Goal: Task Accomplishment & Management: Manage account settings

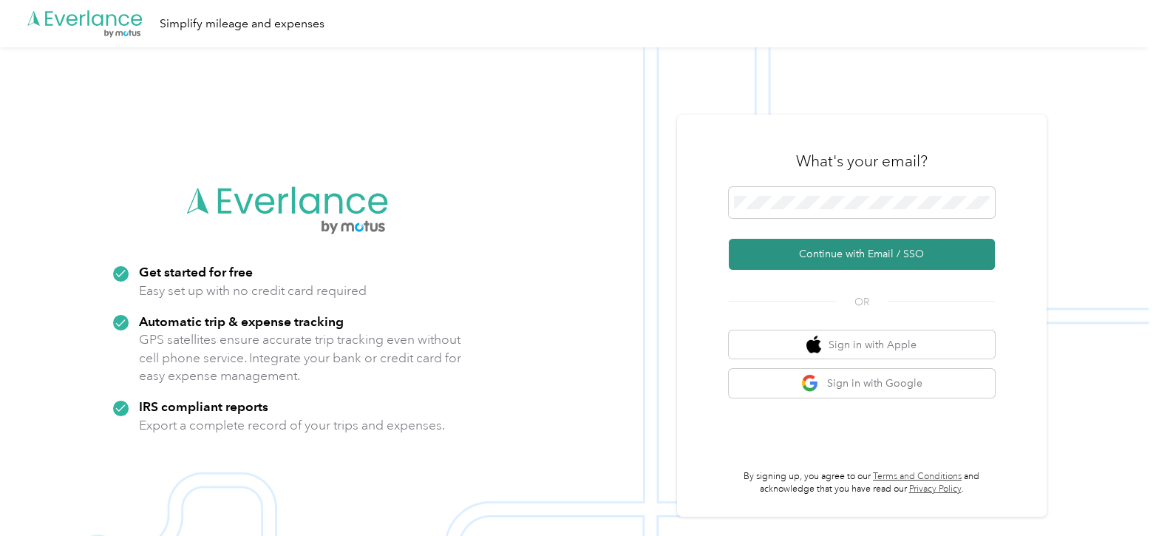
click at [840, 252] on button "Continue with Email / SSO" at bounding box center [862, 254] width 266 height 31
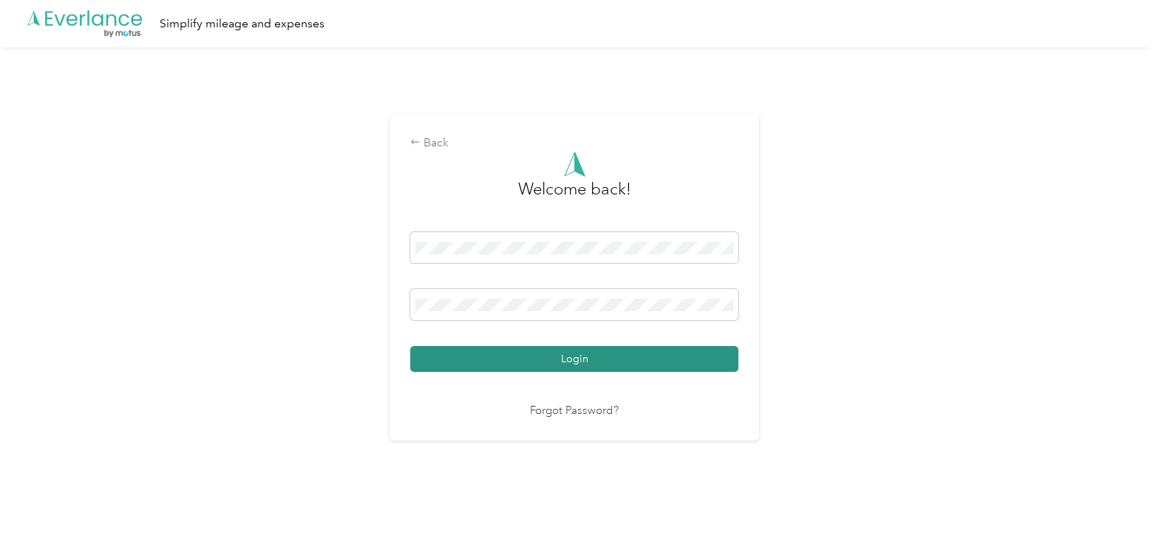
click at [645, 361] on button "Login" at bounding box center [574, 359] width 328 height 26
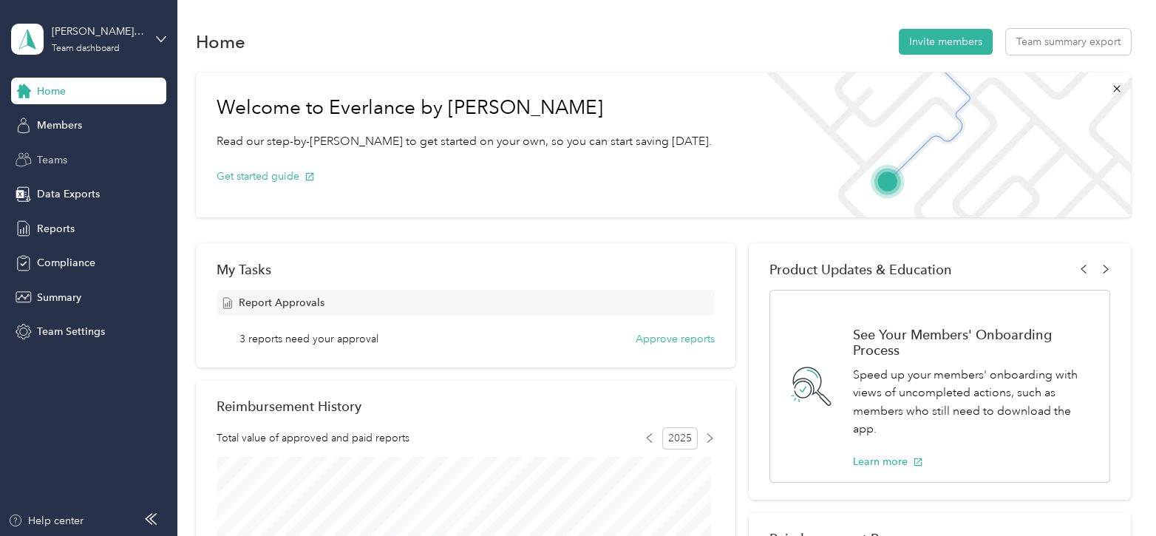
click at [70, 160] on div "Teams" at bounding box center [88, 159] width 155 height 27
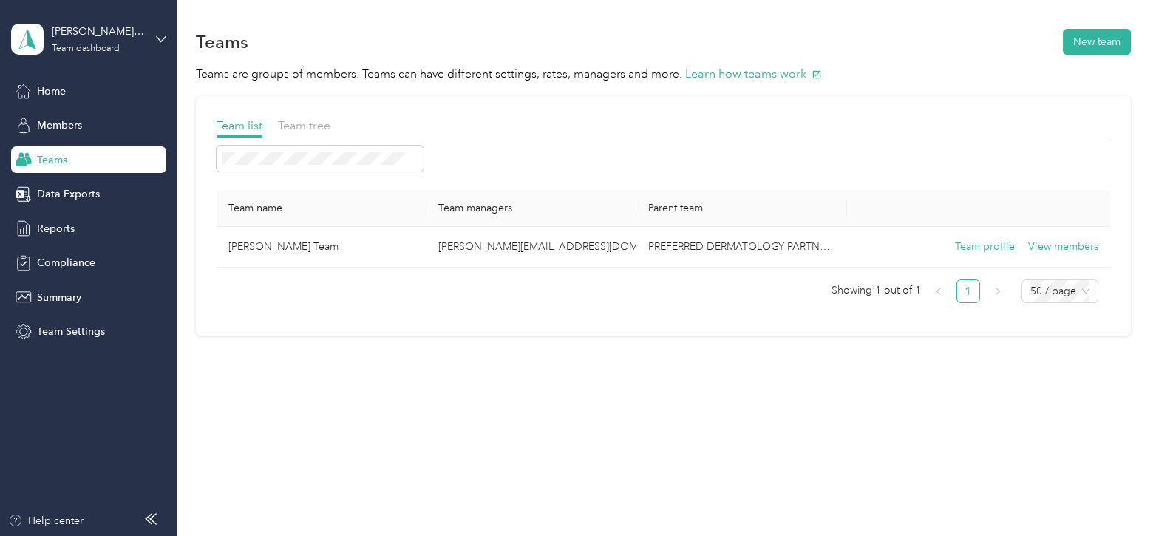
click at [164, 31] on div "[PERSON_NAME] Team Team dashboard" at bounding box center [88, 39] width 155 height 52
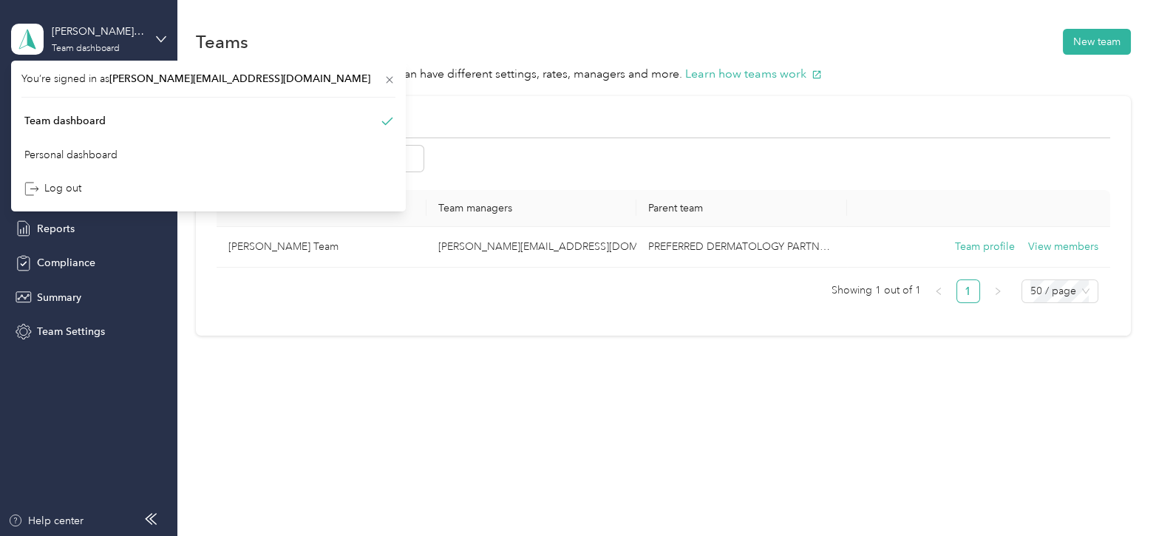
click at [151, 43] on div "[PERSON_NAME] Team Team dashboard" at bounding box center [88, 39] width 155 height 52
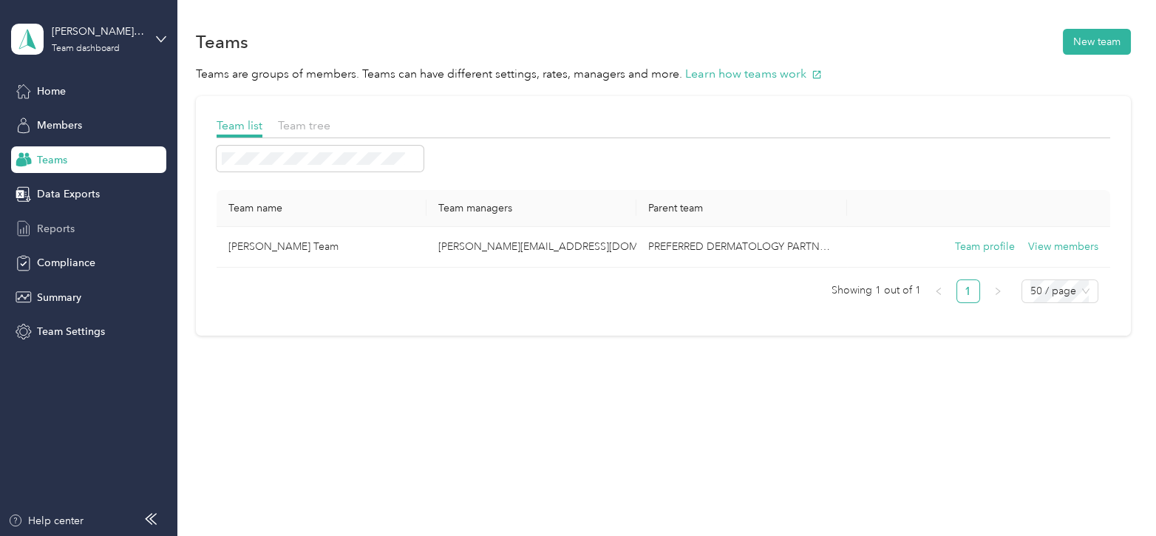
click at [53, 221] on span "Reports" at bounding box center [56, 229] width 38 height 16
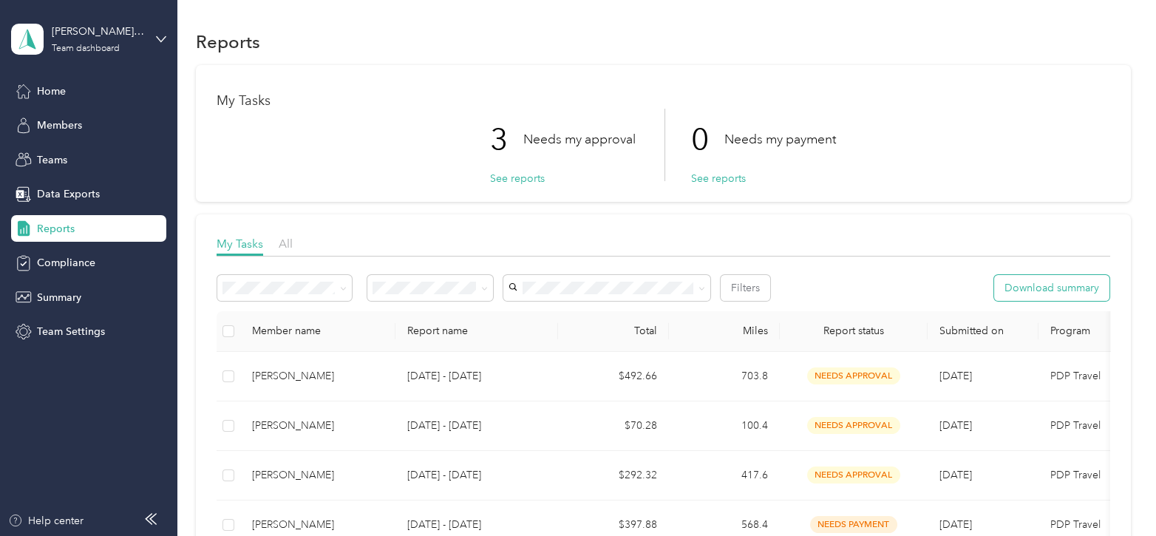
click at [1048, 294] on button "Download summary" at bounding box center [1051, 288] width 115 height 26
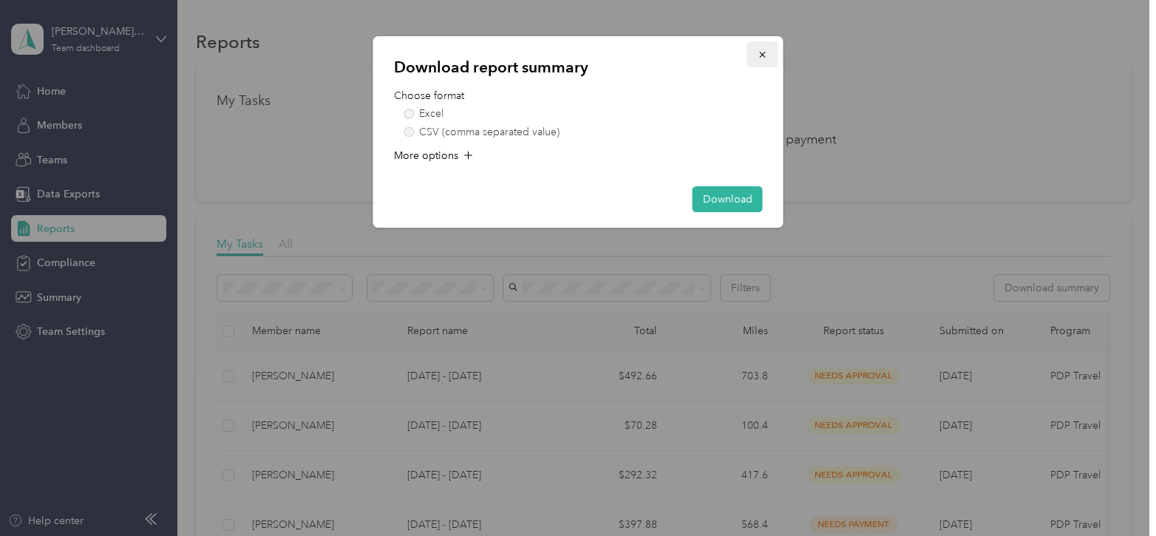
click at [763, 52] on icon "button" at bounding box center [763, 55] width 10 height 10
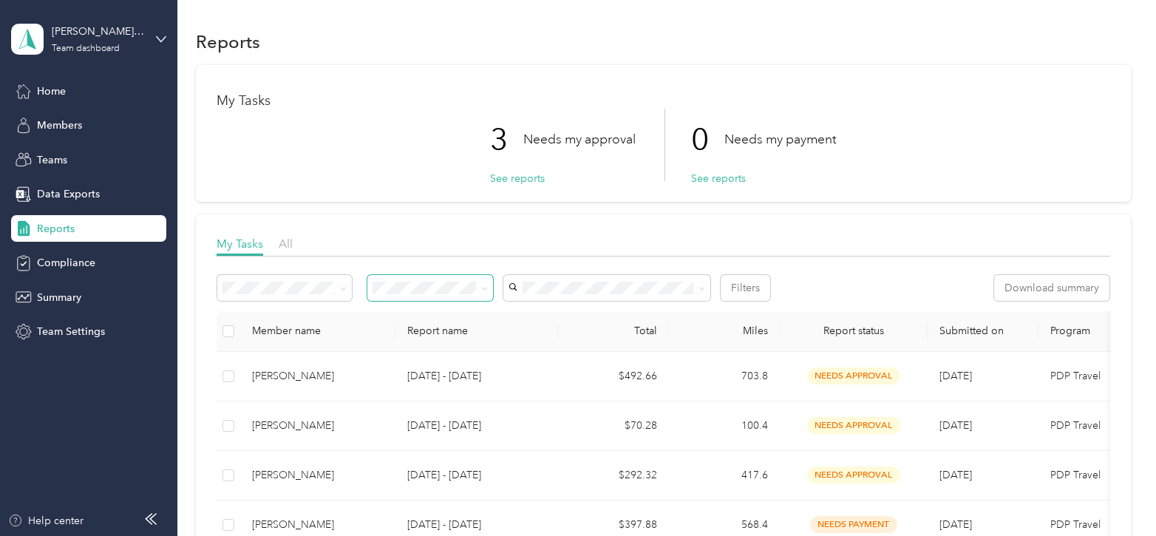
click at [485, 290] on icon at bounding box center [484, 288] width 7 height 7
click at [481, 294] on span at bounding box center [482, 288] width 12 height 16
click at [485, 285] on icon at bounding box center [484, 288] width 7 height 7
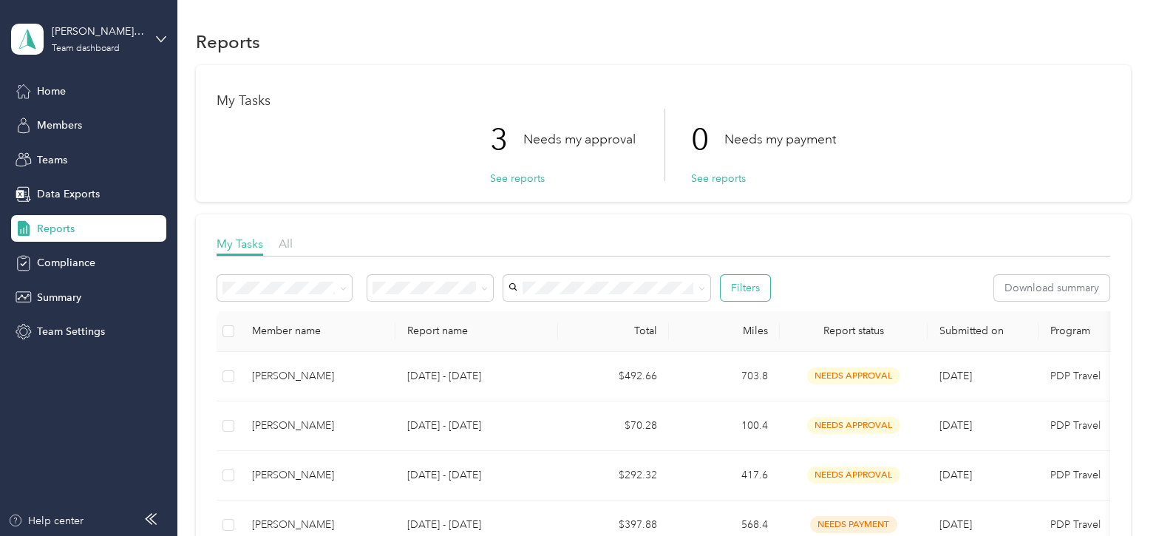
click at [754, 291] on button "Filters" at bounding box center [746, 288] width 50 height 26
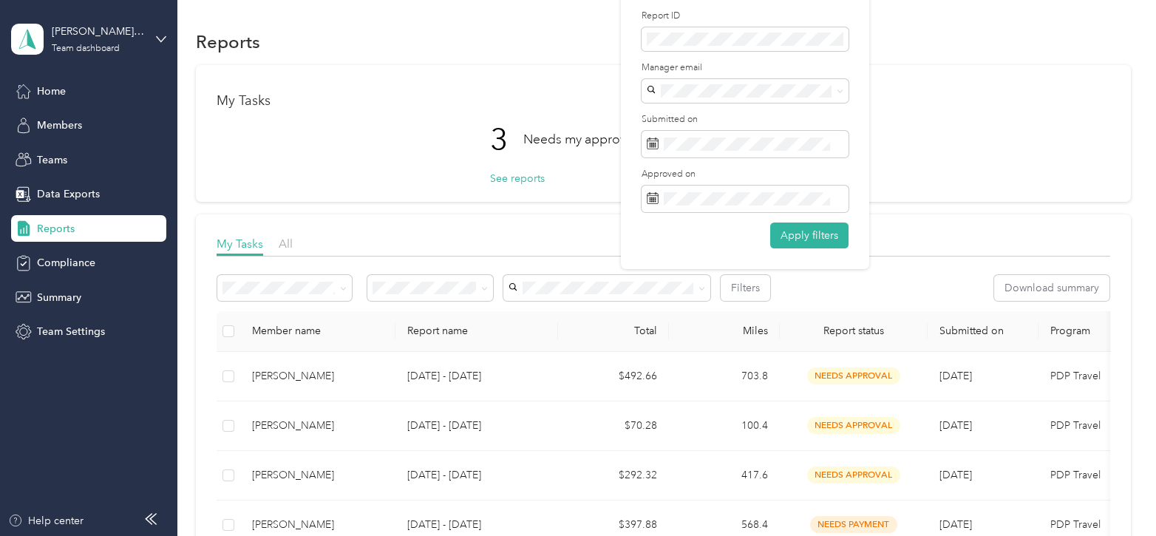
click at [784, 283] on div "Filters Download summary" at bounding box center [664, 288] width 894 height 26
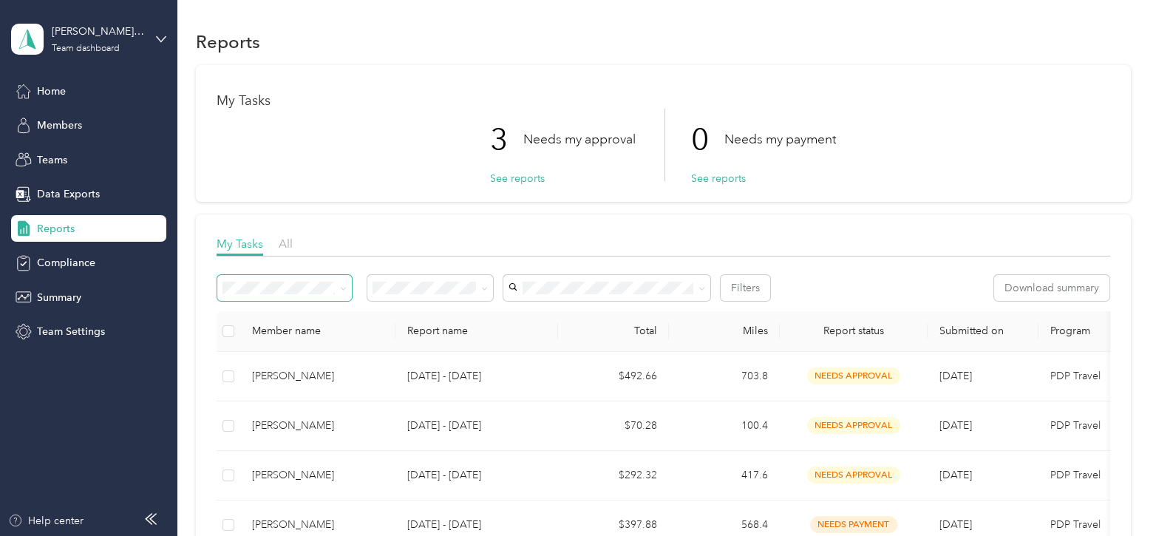
click at [340, 283] on span at bounding box center [343, 288] width 7 height 13
click at [345, 287] on icon at bounding box center [343, 288] width 7 height 7
click at [386, 233] on div "My Tasks All Filters Download summary Member name Report name Total Miles Repor…" at bounding box center [663, 539] width 935 height 651
click at [514, 181] on button "See reports" at bounding box center [517, 179] width 55 height 16
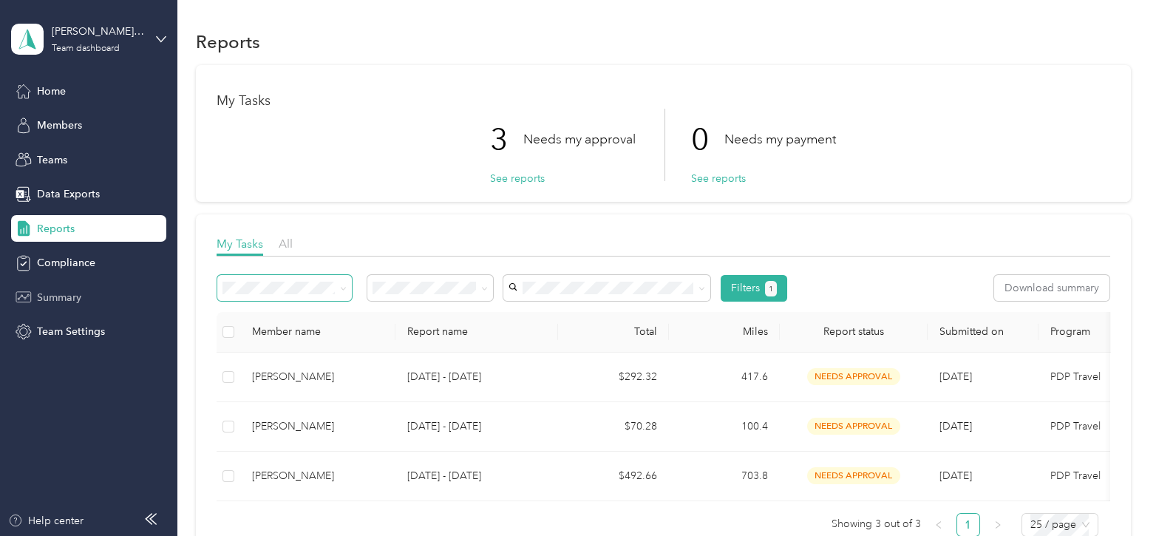
click at [67, 298] on span "Summary" at bounding box center [59, 298] width 44 height 16
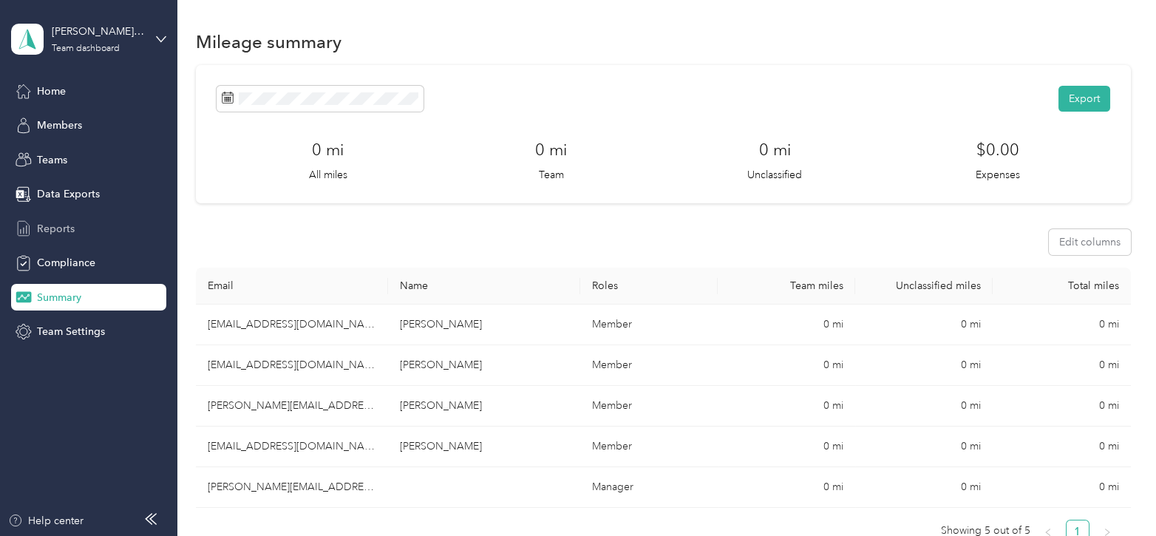
click at [64, 223] on span "Reports" at bounding box center [56, 229] width 38 height 16
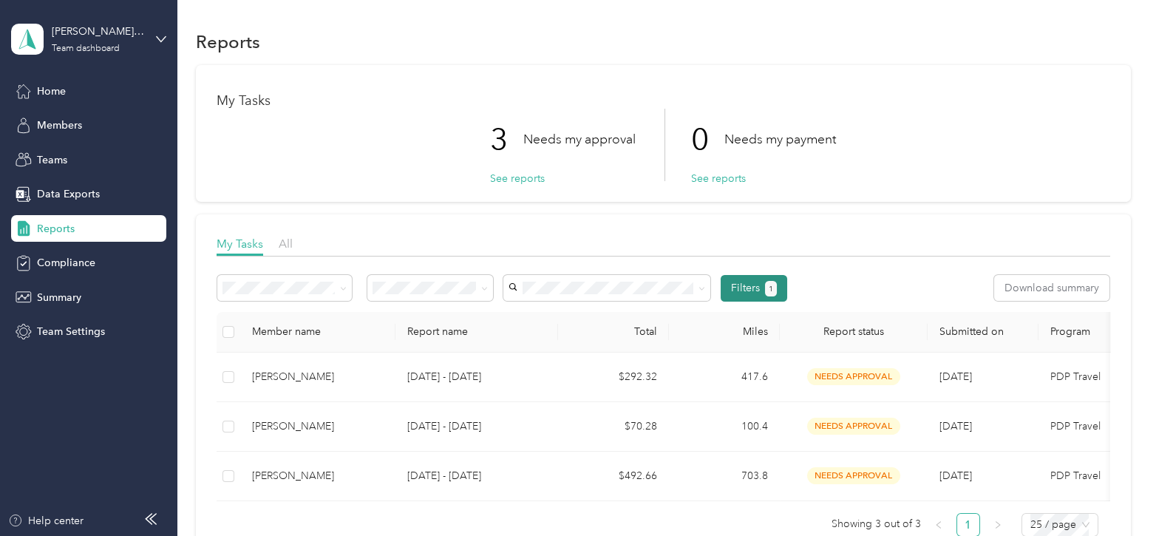
click at [769, 286] on span "1" at bounding box center [771, 288] width 4 height 13
click at [743, 287] on button "Filters 1" at bounding box center [754, 288] width 67 height 27
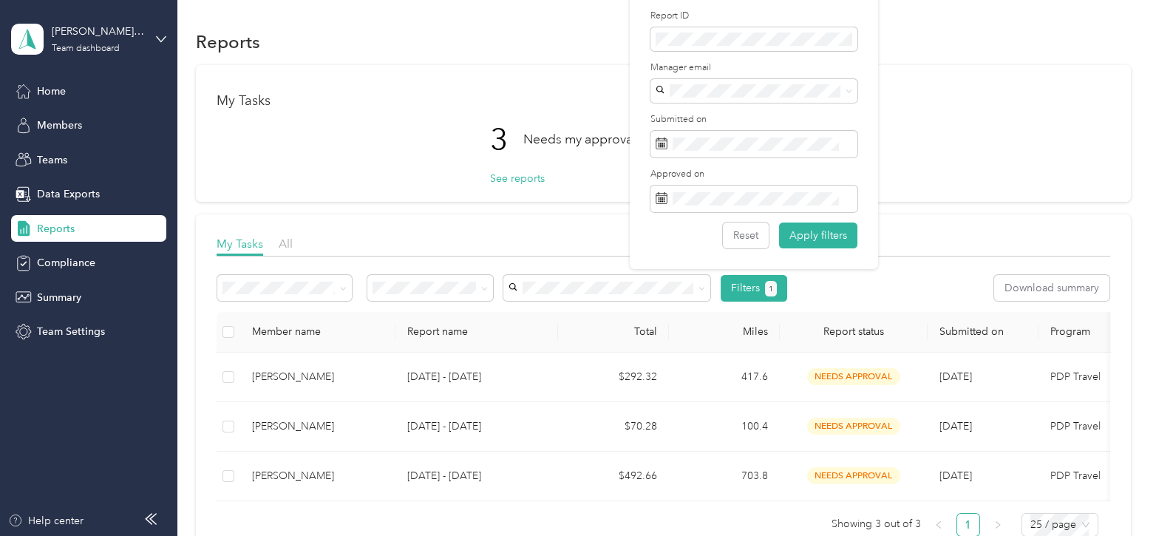
click at [819, 282] on div "Filters 1 Download summary" at bounding box center [664, 288] width 894 height 27
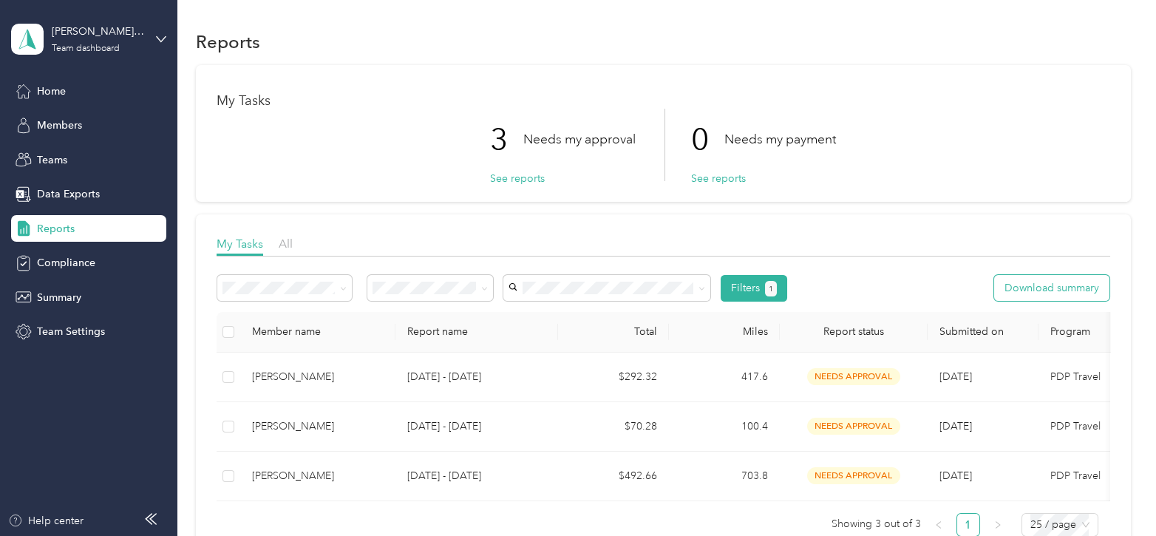
click at [1045, 285] on button "Download summary" at bounding box center [1051, 288] width 115 height 26
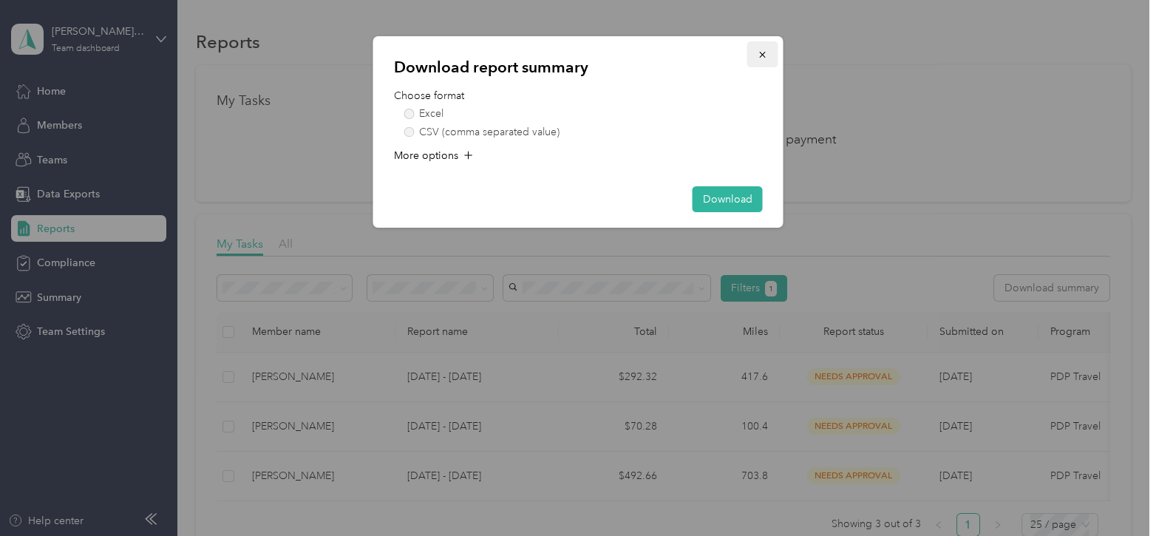
click at [759, 48] on span "button" at bounding box center [763, 54] width 10 height 13
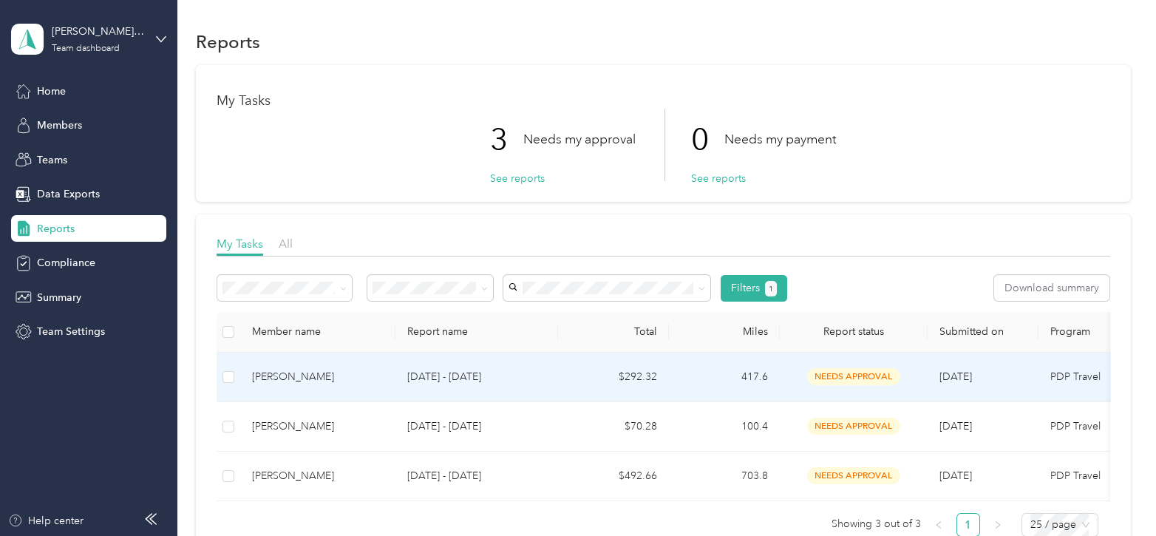
click at [430, 382] on p "[DATE] - [DATE]" at bounding box center [476, 377] width 139 height 16
click at [255, 282] on button "Approve" at bounding box center [248, 288] width 63 height 26
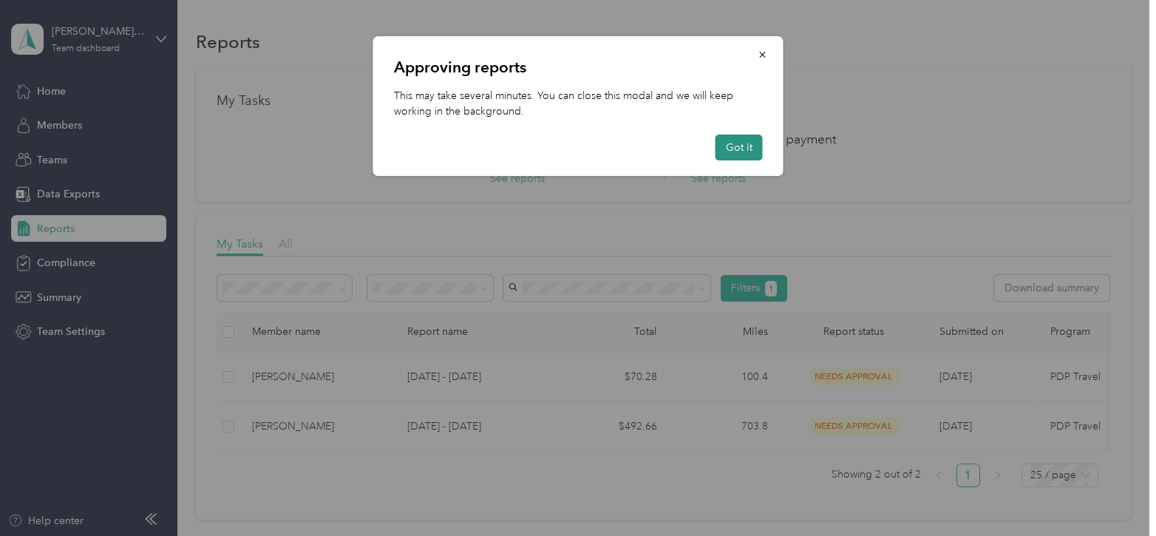
click at [725, 148] on button "Got it" at bounding box center [739, 148] width 47 height 26
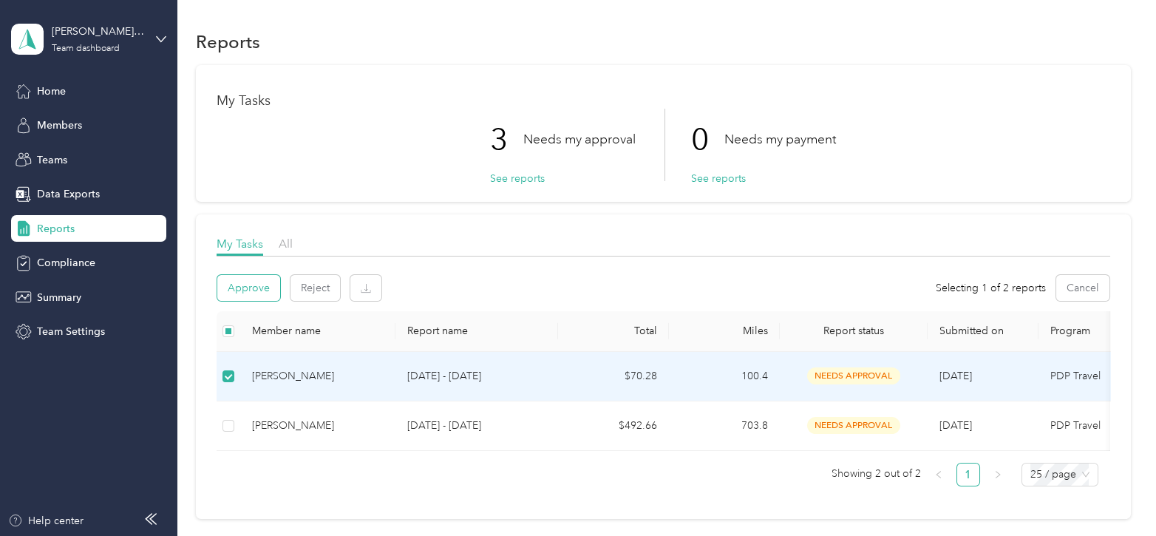
click at [275, 283] on button "Approve" at bounding box center [248, 288] width 63 height 26
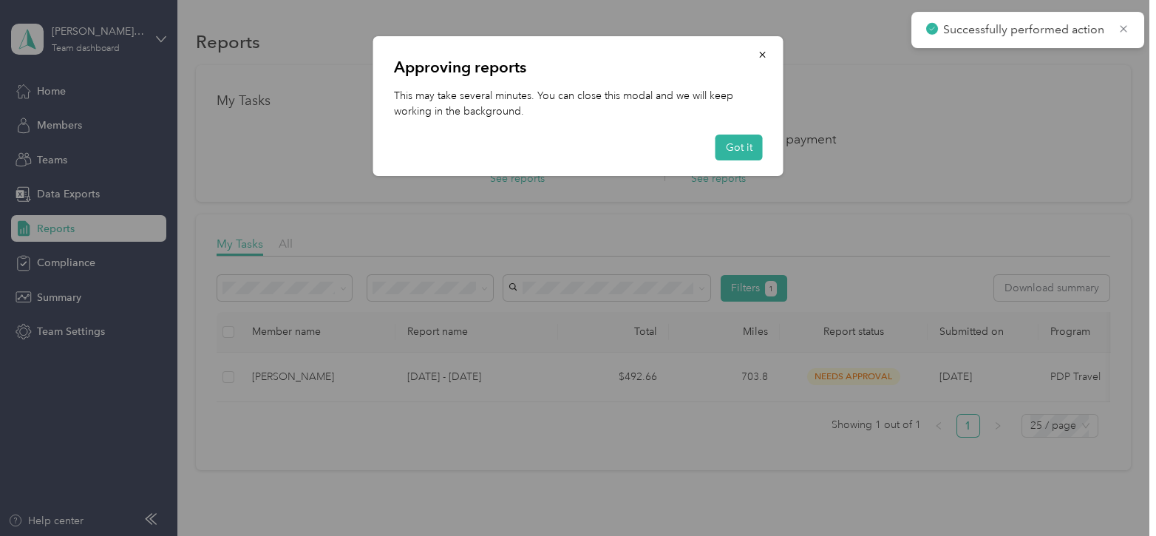
click at [275, 283] on div at bounding box center [578, 268] width 1156 height 536
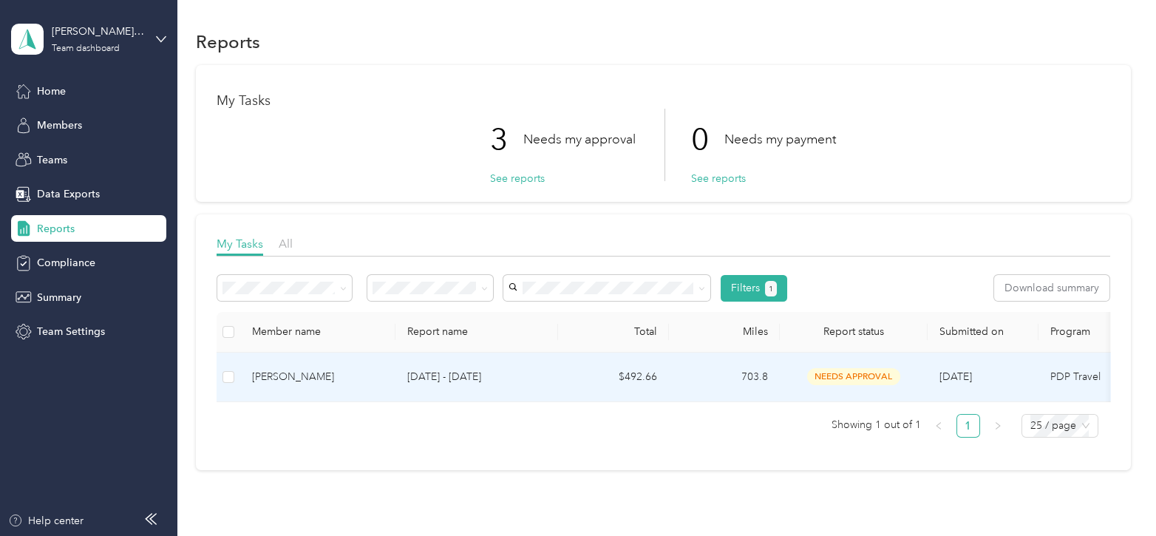
click at [279, 378] on div "[PERSON_NAME]" at bounding box center [318, 377] width 132 height 16
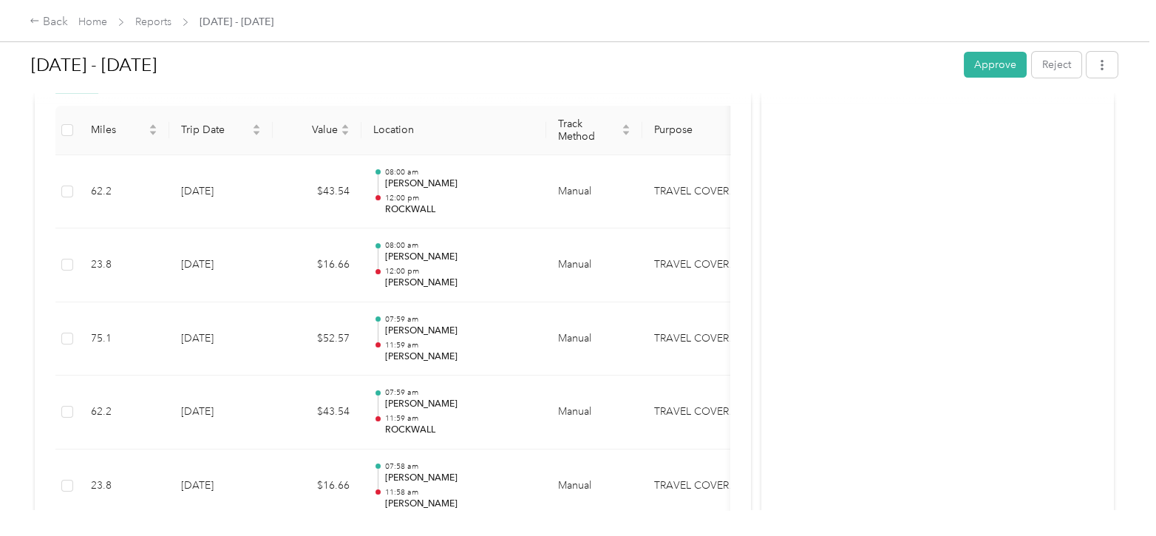
scroll to position [378, 0]
click at [984, 73] on button "Approve" at bounding box center [995, 65] width 63 height 26
